Goal: Find specific page/section: Find specific page/section

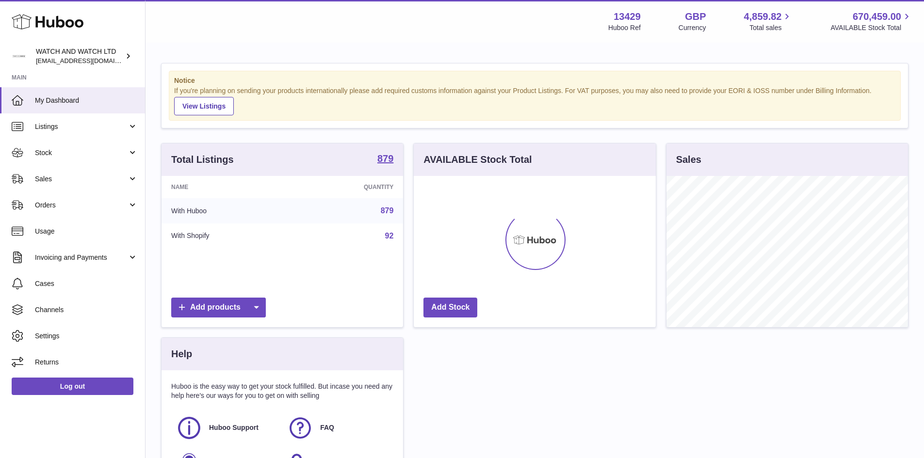
scroll to position [151, 242]
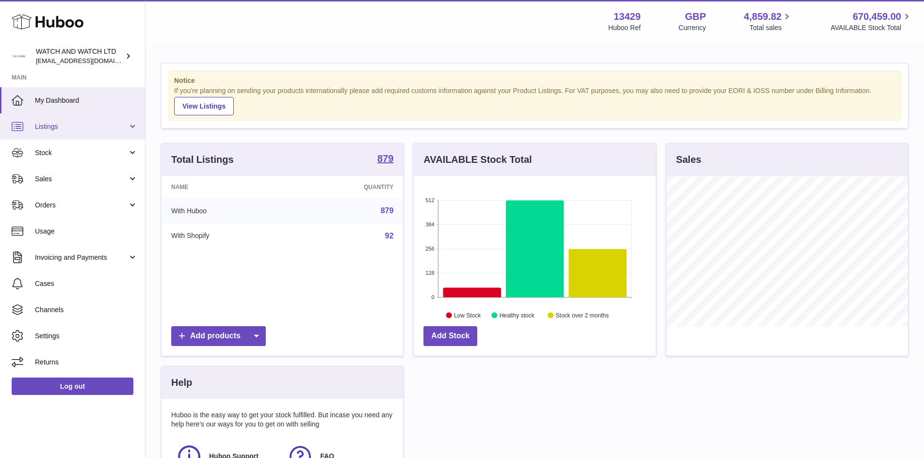
click at [39, 132] on link "Listings" at bounding box center [72, 126] width 145 height 26
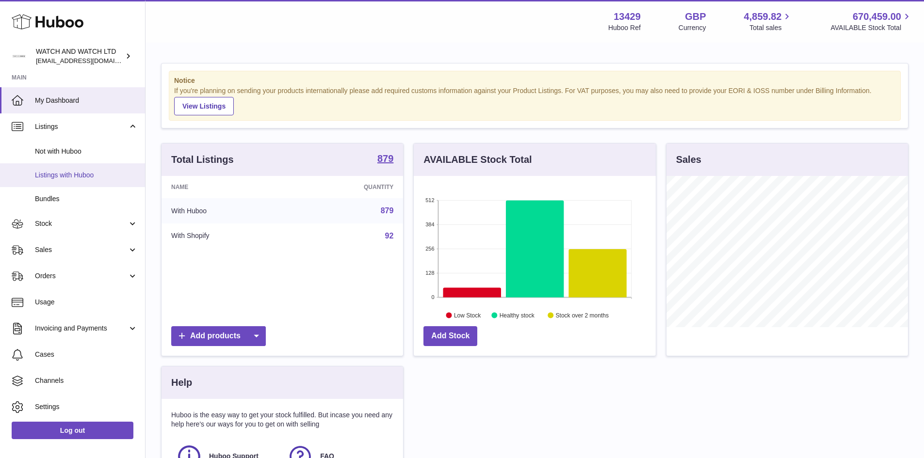
click at [77, 179] on span "Listings with Huboo" at bounding box center [86, 175] width 103 height 9
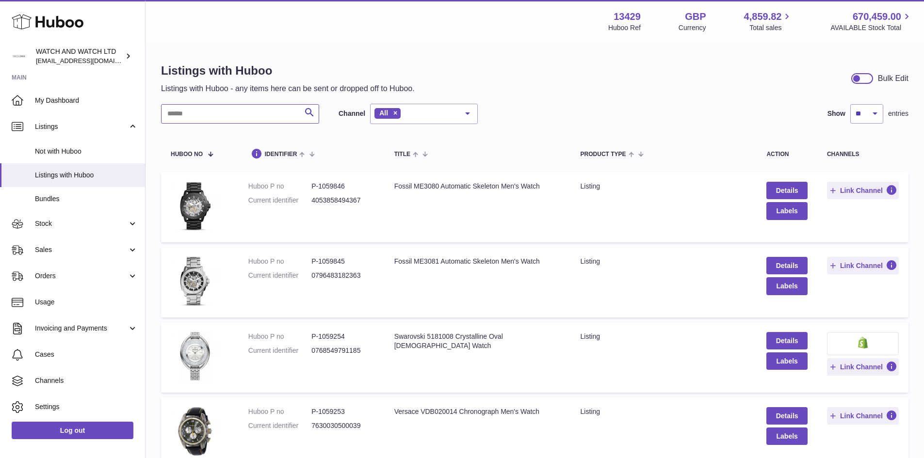
click at [173, 122] on input "text" at bounding box center [240, 113] width 158 height 19
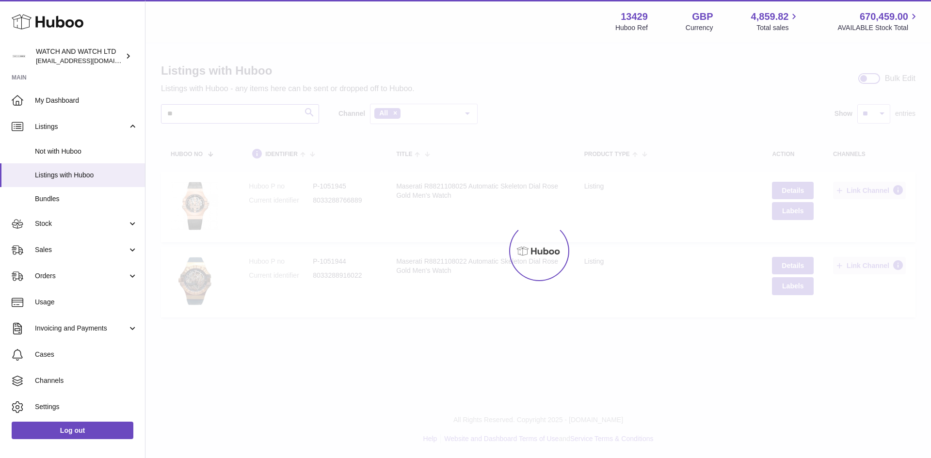
type input "*"
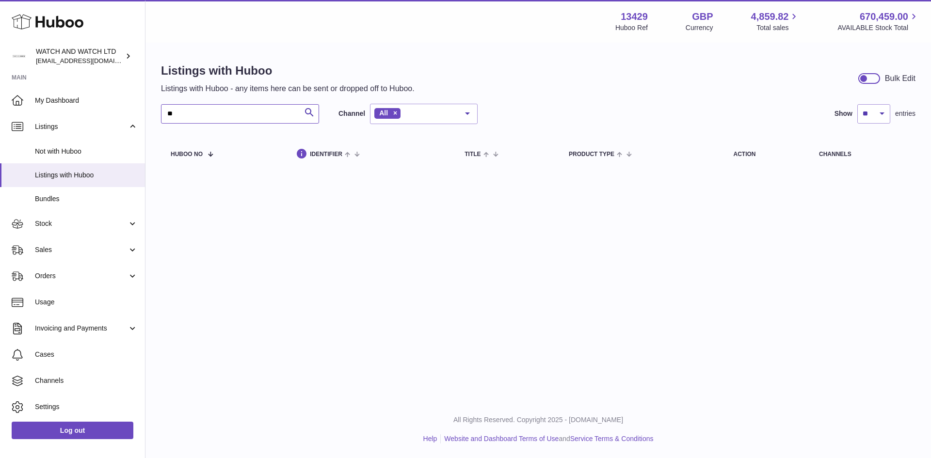
type input "*"
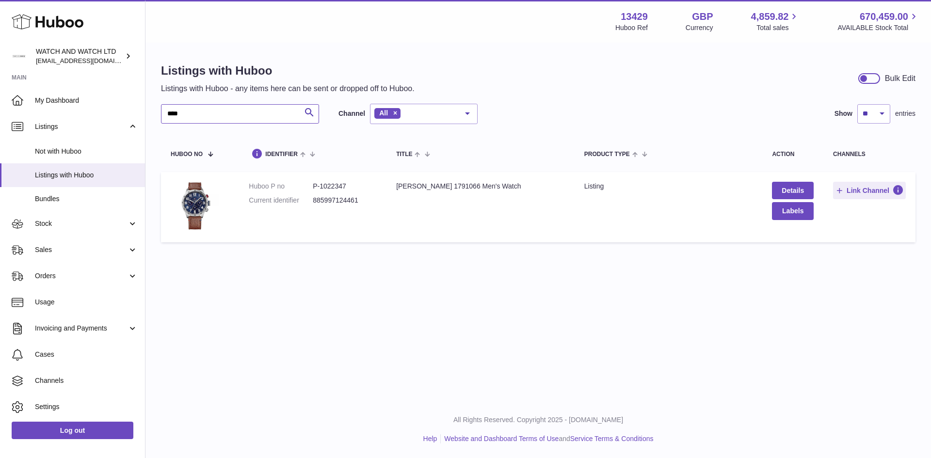
type input "****"
